Goal: Navigation & Orientation: Find specific page/section

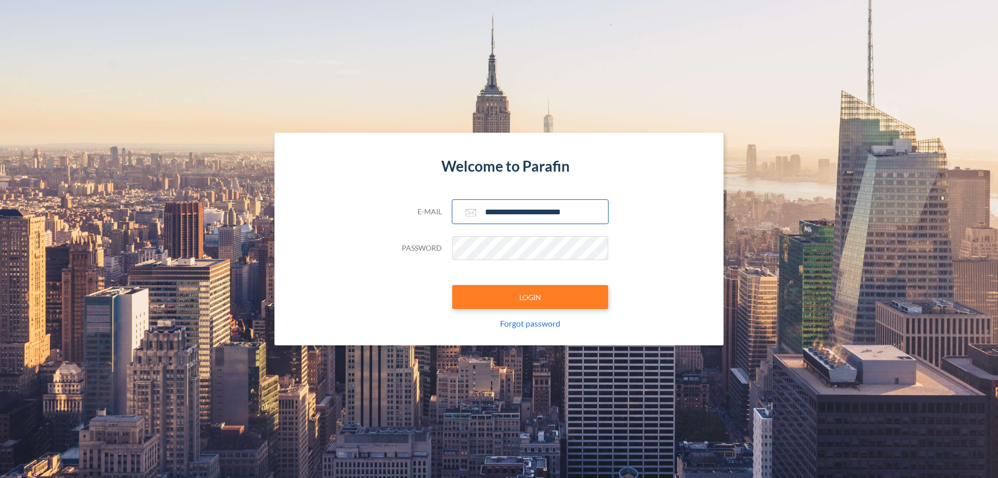
type input "**********"
click at [530, 297] on button "LOGIN" at bounding box center [530, 297] width 156 height 24
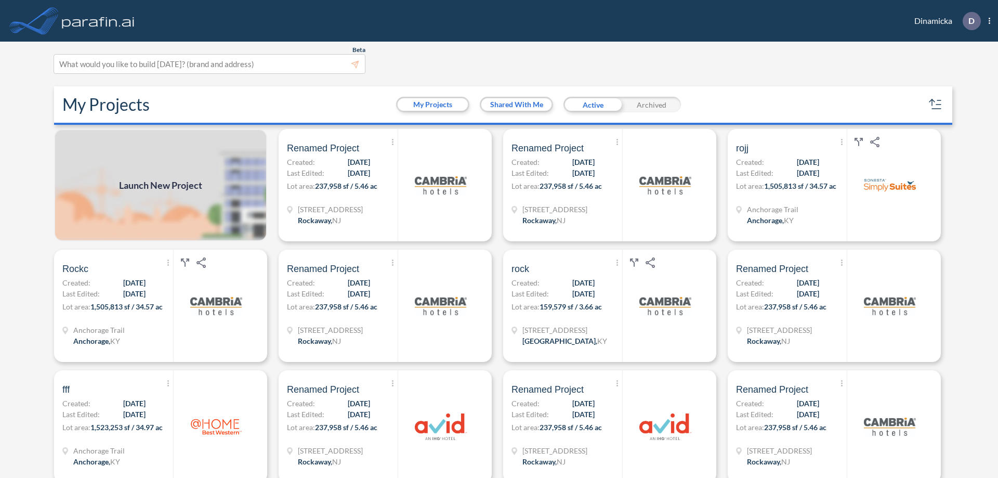
scroll to position [3, 0]
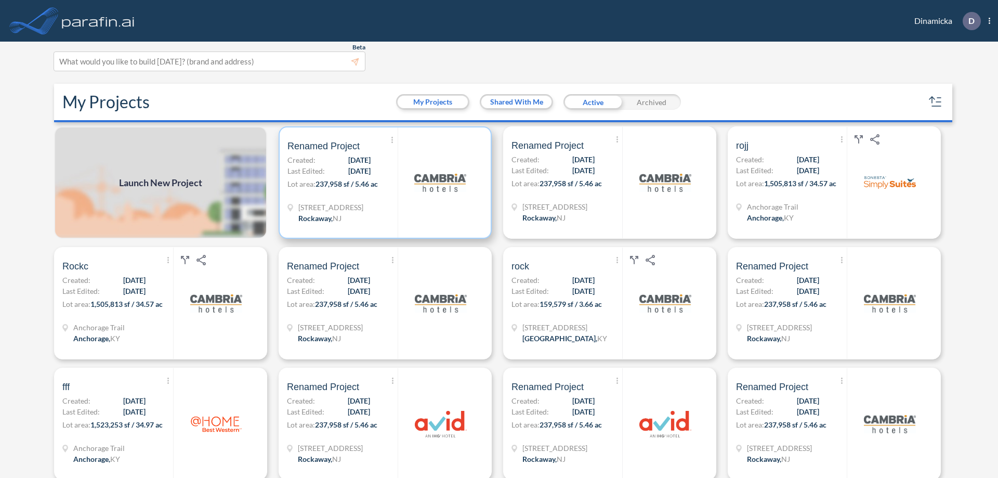
click at [383, 182] on p "Lot area: 237,958 sf / 5.46 ac" at bounding box center [342, 185] width 110 height 15
